Goal: Communication & Community: Answer question/provide support

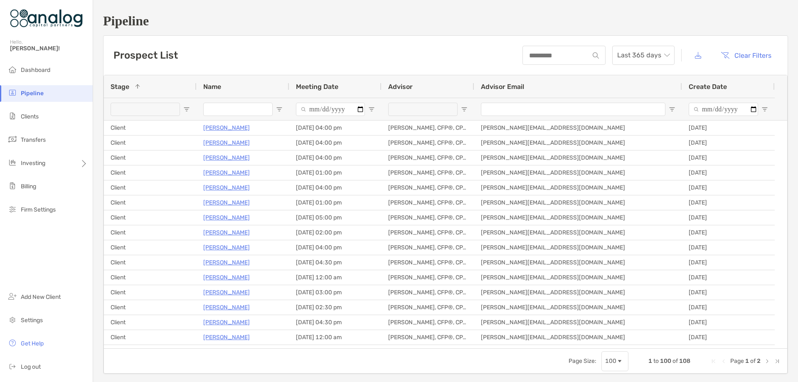
scroll to position [249, 0]
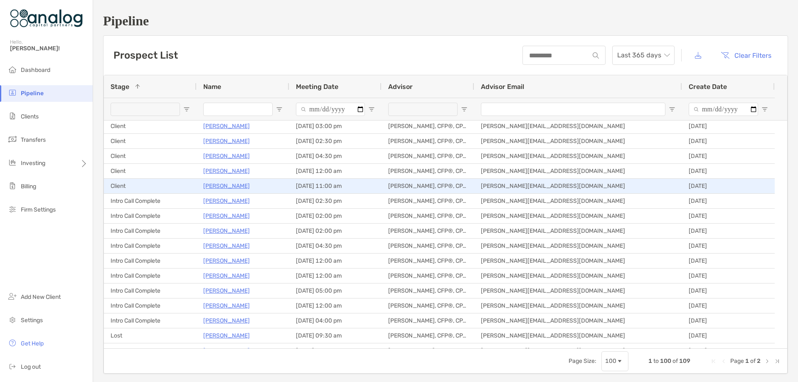
scroll to position [208, 0]
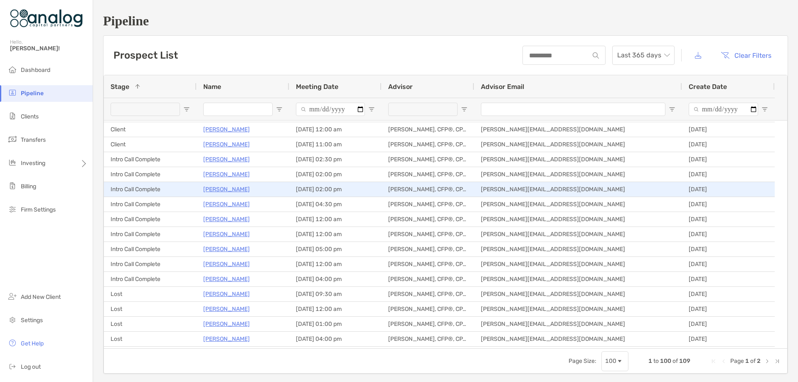
click at [223, 189] on p "[PERSON_NAME]" at bounding box center [226, 189] width 47 height 10
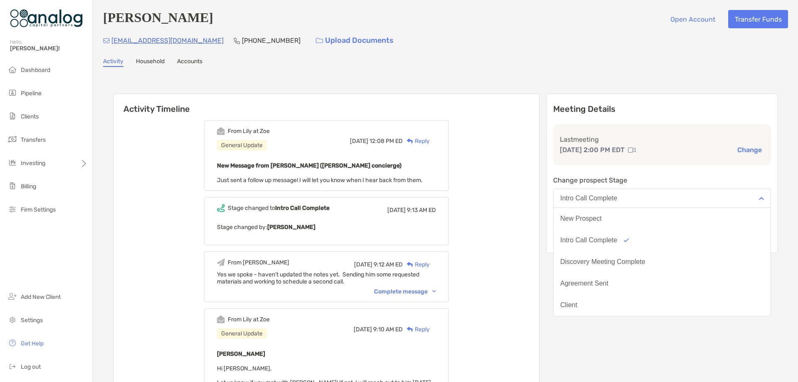
scroll to position [65, 0]
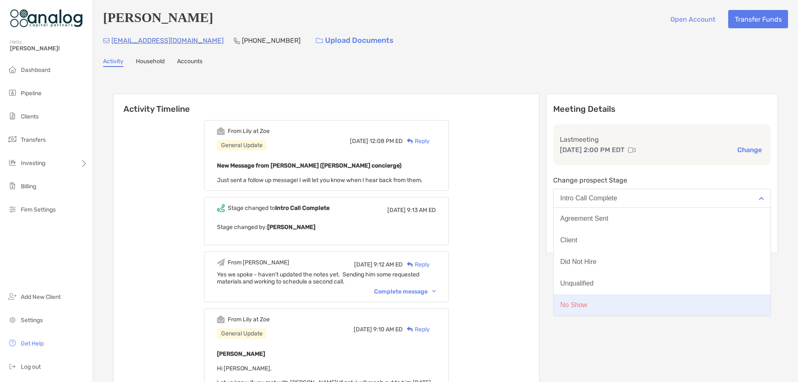
click at [627, 301] on button "No Show" at bounding box center [661, 305] width 217 height 22
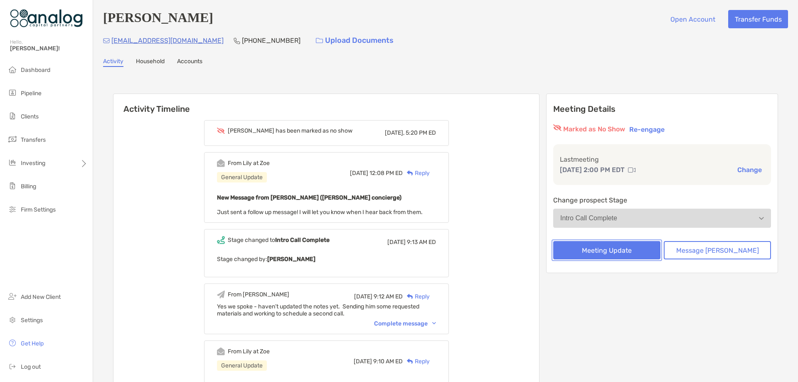
click at [636, 252] on button "Meeting Update" at bounding box center [606, 250] width 107 height 18
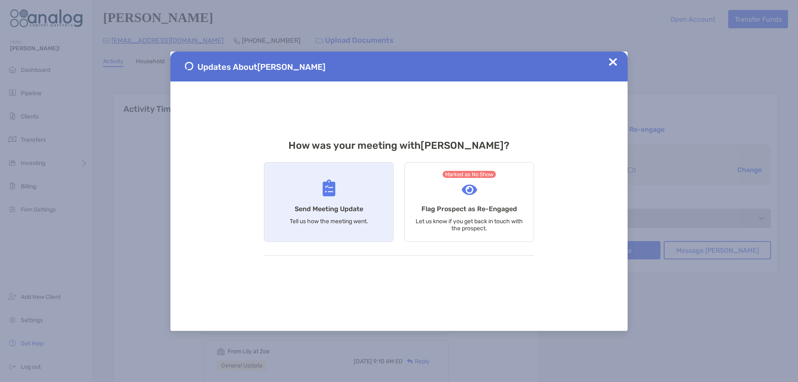
click at [351, 194] on div "Send Meeting Update Tell us how the meeting went." at bounding box center [329, 202] width 130 height 80
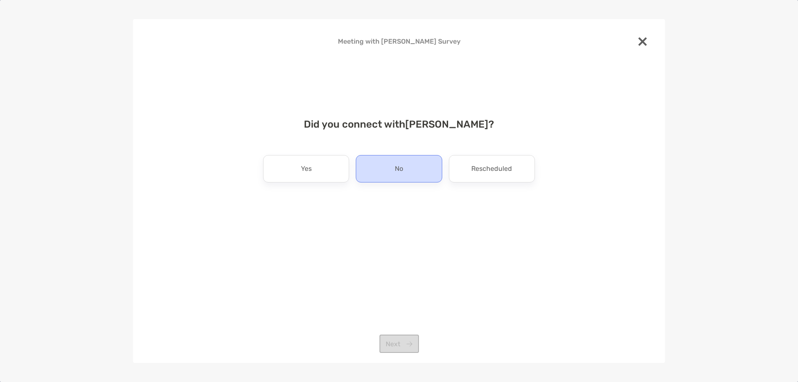
click at [388, 173] on div "No" at bounding box center [399, 168] width 86 height 27
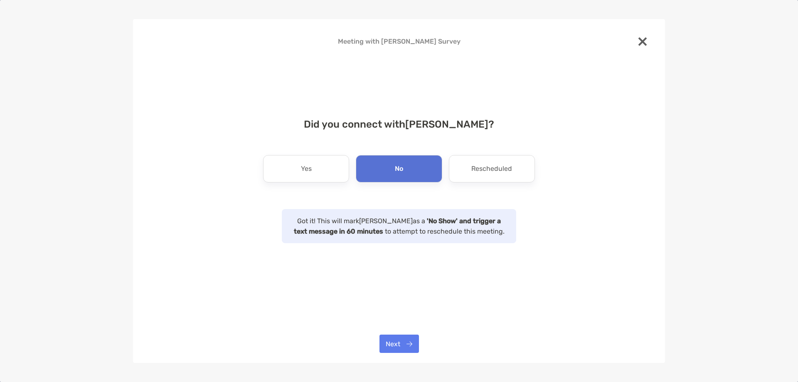
click at [642, 46] on div at bounding box center [642, 42] width 18 height 20
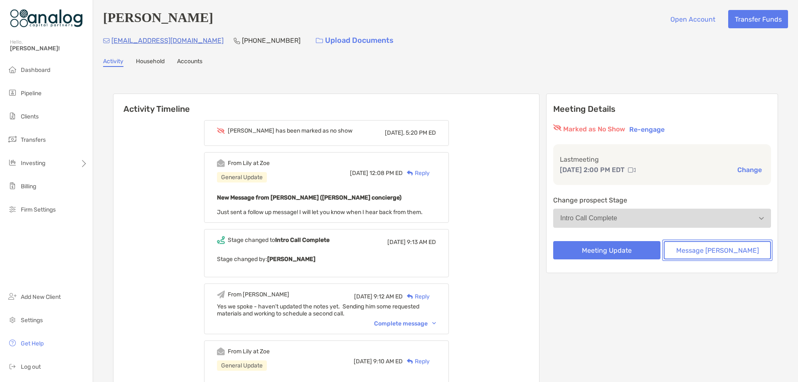
click at [723, 251] on button "Message Zoe" at bounding box center [716, 250] width 107 height 18
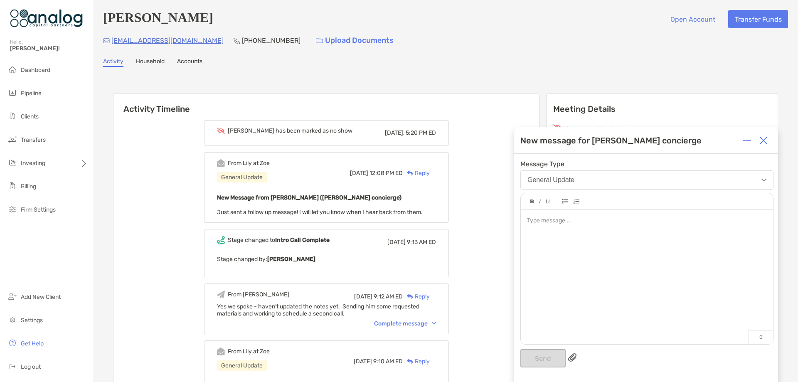
click at [566, 222] on div at bounding box center [646, 220] width 239 height 9
click at [542, 352] on button "Send" at bounding box center [542, 358] width 45 height 18
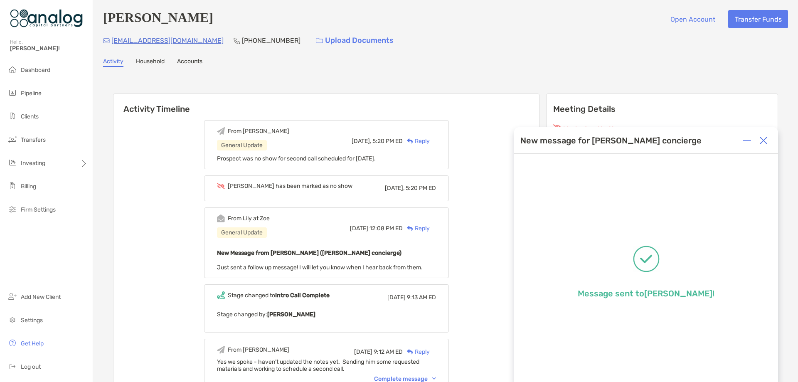
click at [761, 140] on img at bounding box center [763, 140] width 8 height 8
